Goal: Task Accomplishment & Management: Manage account settings

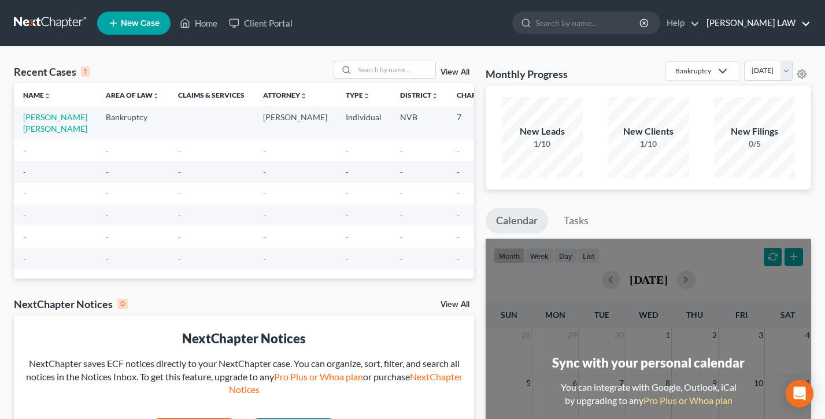
click at [758, 17] on link "JERRY WRIGHT LAW" at bounding box center [756, 23] width 110 height 21
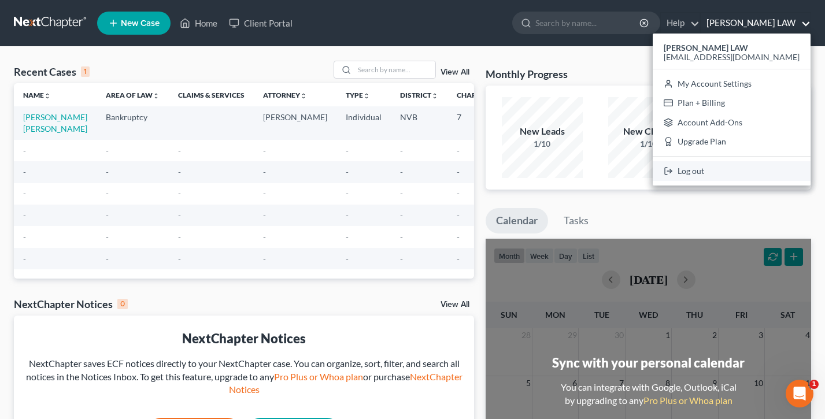
click at [739, 171] on link "Log out" at bounding box center [732, 171] width 158 height 20
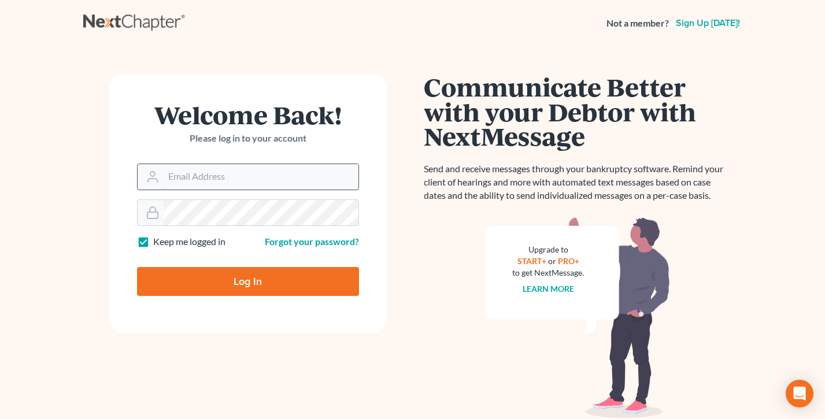
type input "tim@nextchapterbk.com"
click at [239, 179] on input "tim@nextchapterbk.com" at bounding box center [261, 176] width 195 height 25
click at [229, 282] on input "Log In" at bounding box center [248, 281] width 222 height 29
type input "Thinking..."
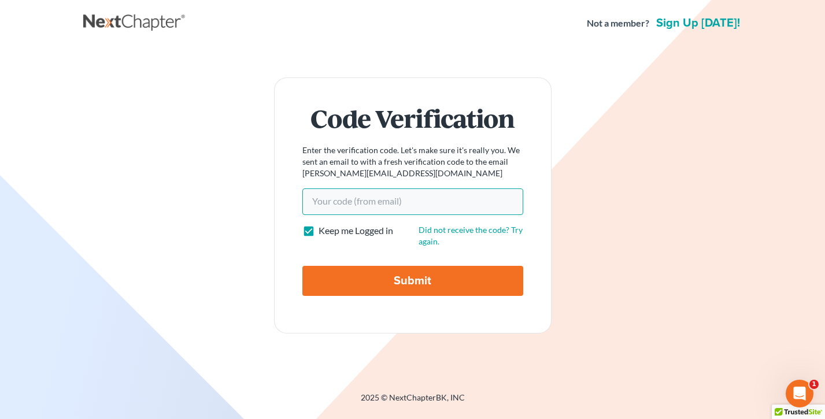
click at [366, 205] on input "Your code(from email)" at bounding box center [412, 201] width 221 height 27
paste input "37c69f"
type input "37c69f"
click at [302, 266] on input "Submit" at bounding box center [412, 281] width 221 height 30
type input "Thinking..."
